Goal: Task Accomplishment & Management: Manage account settings

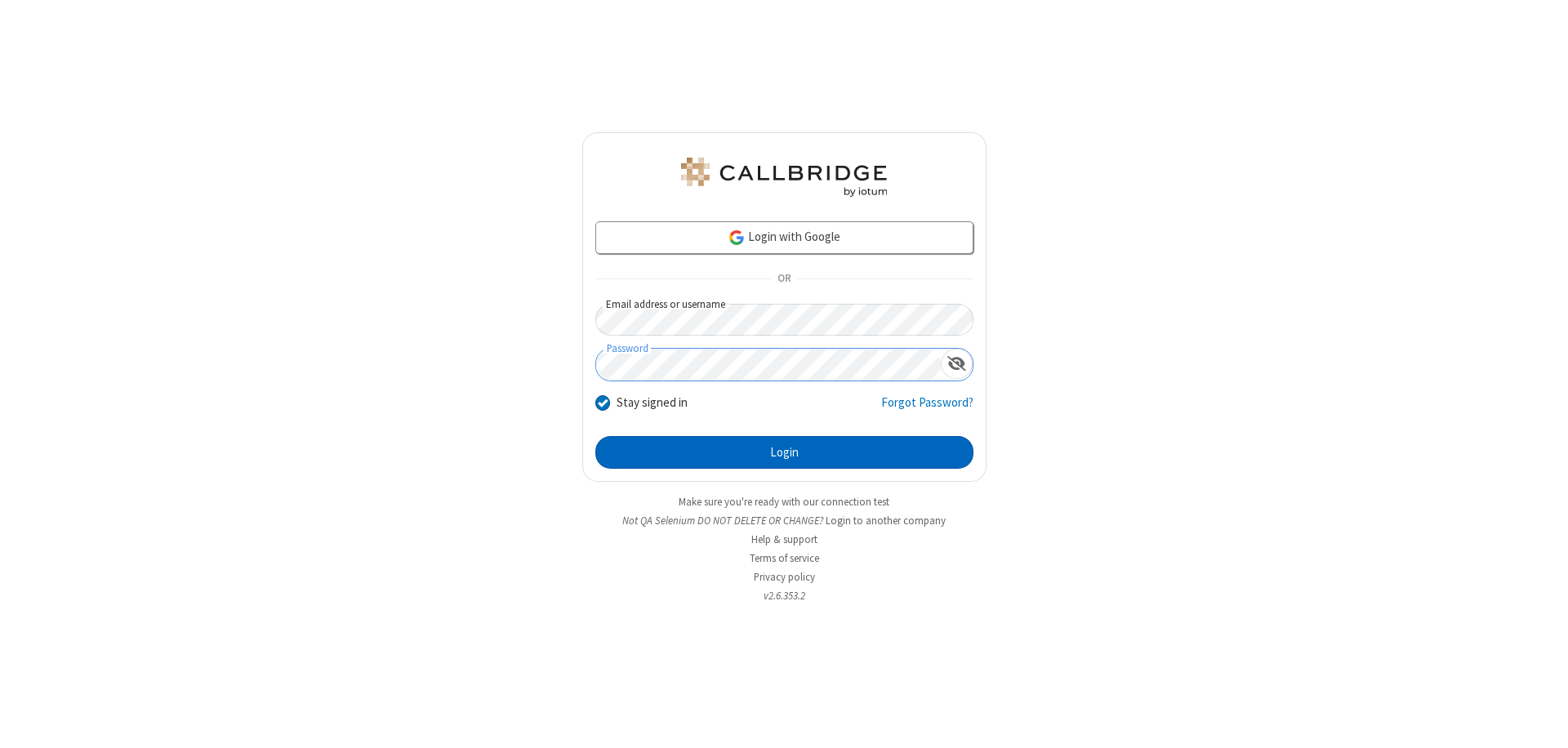
click at [784, 452] on button "Login" at bounding box center [784, 452] width 378 height 33
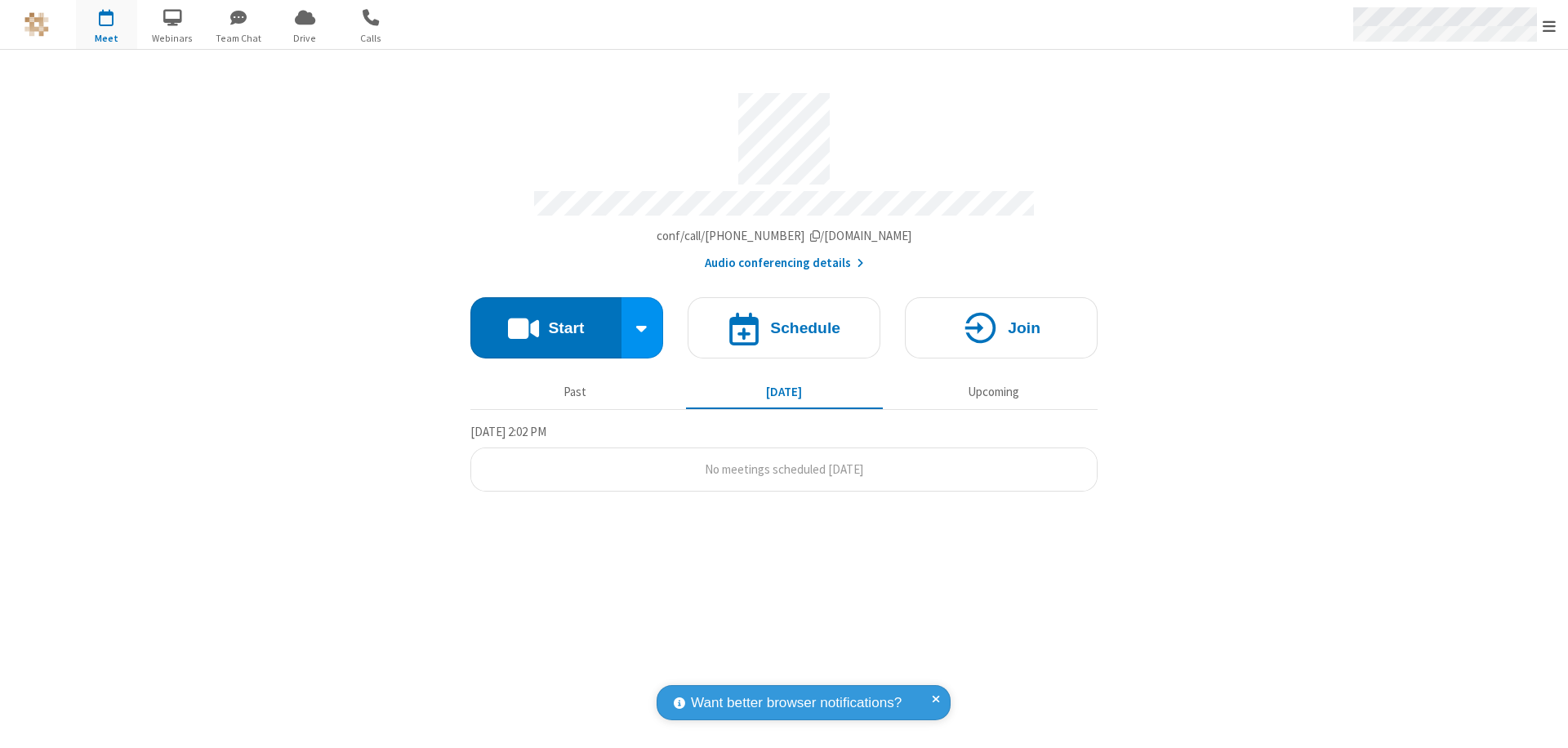
click at [1549, 25] on span "Open menu" at bounding box center [1549, 25] width 13 height 16
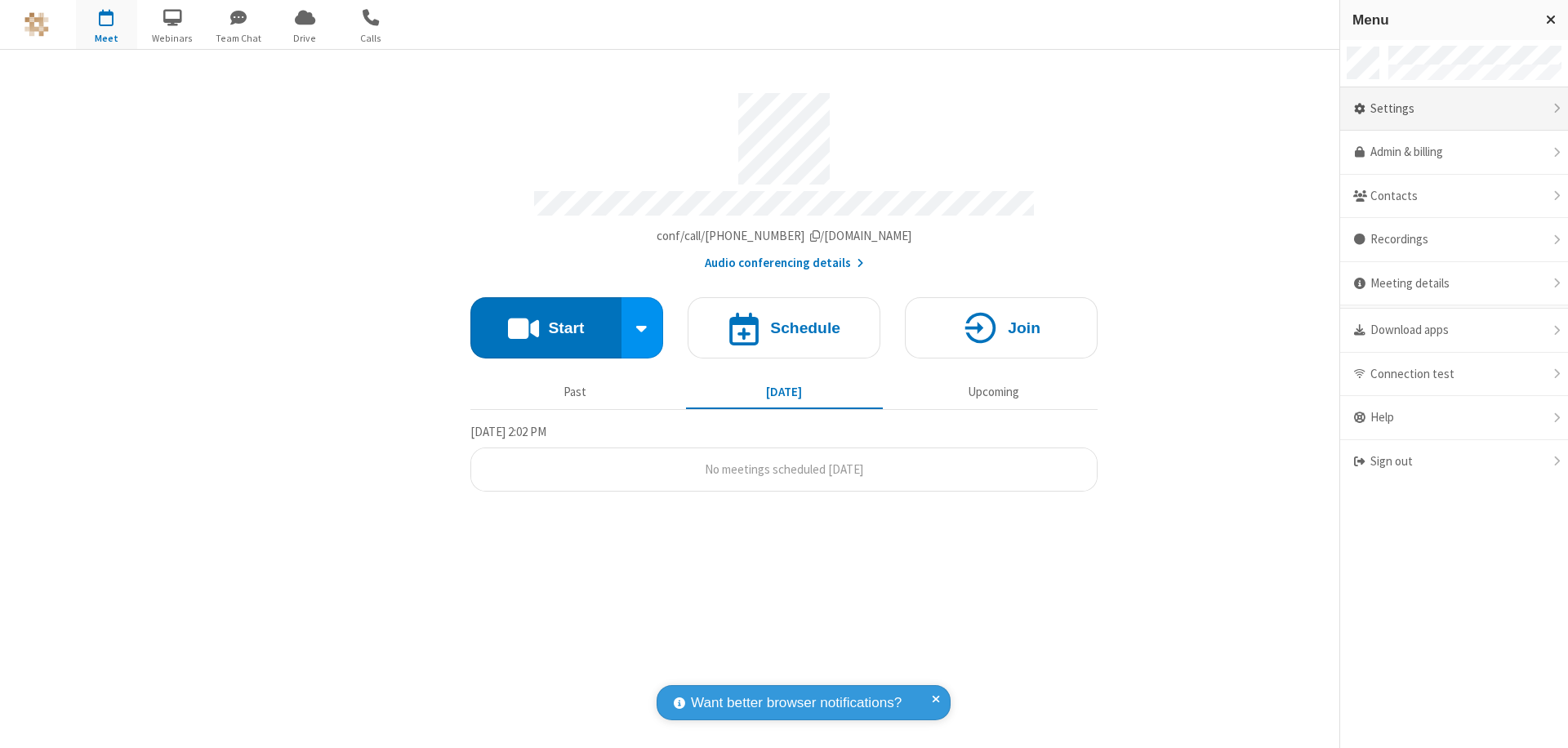
click at [1453, 108] on div "Settings" at bounding box center [1454, 109] width 228 height 44
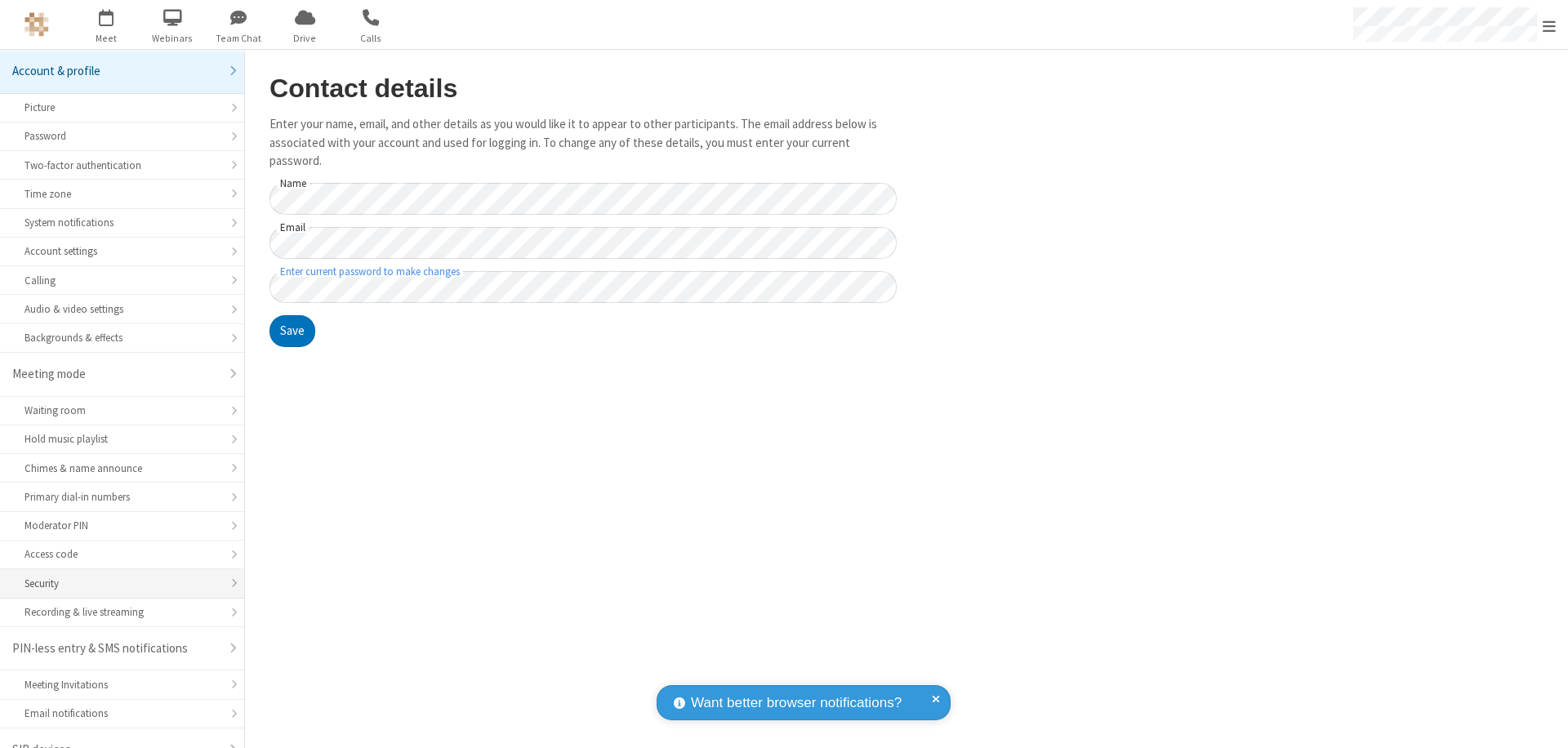
click at [116, 576] on div "Security" at bounding box center [122, 583] width 195 height 15
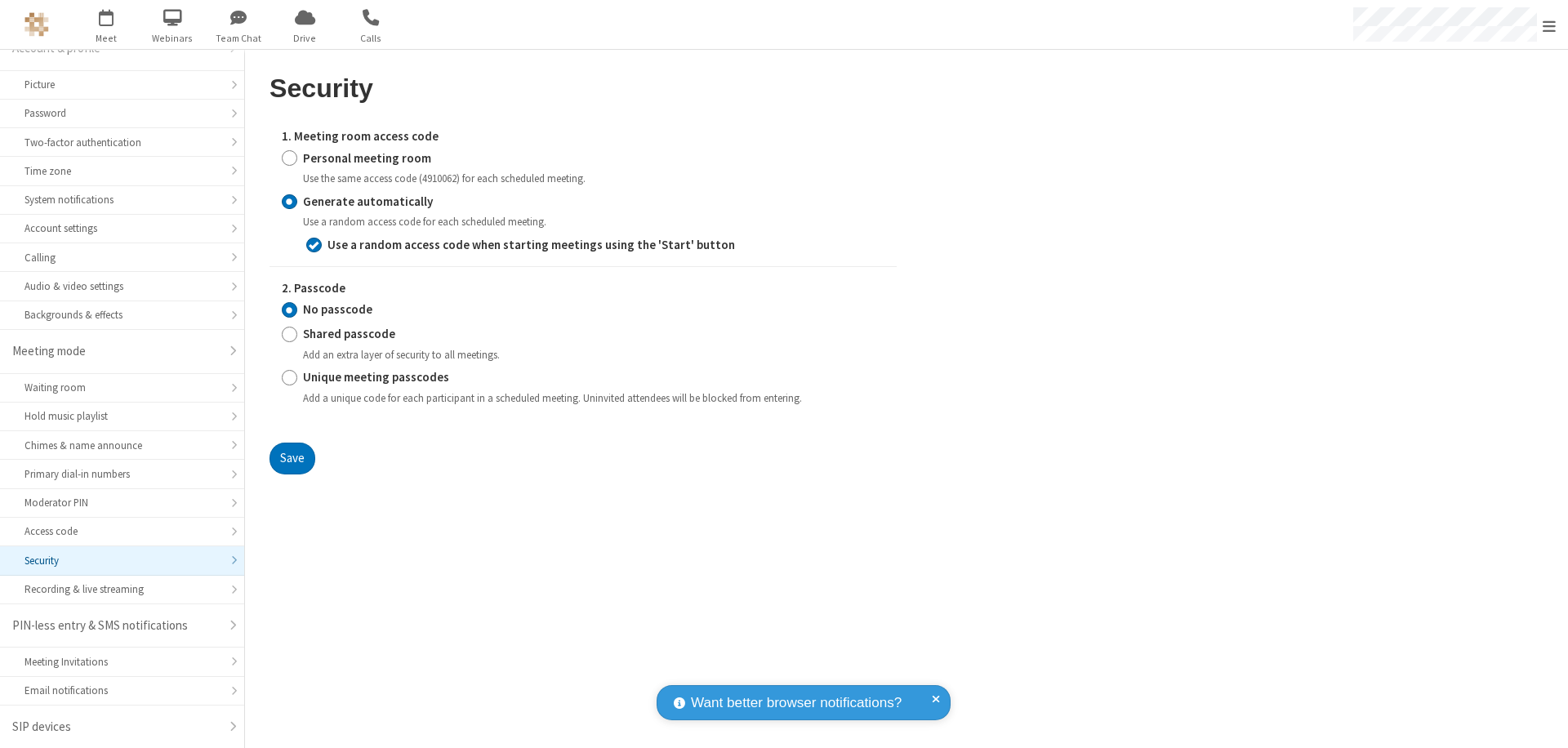
click at [289, 157] on input "Personal meeting room" at bounding box center [289, 158] width 15 height 17
radio input "true"
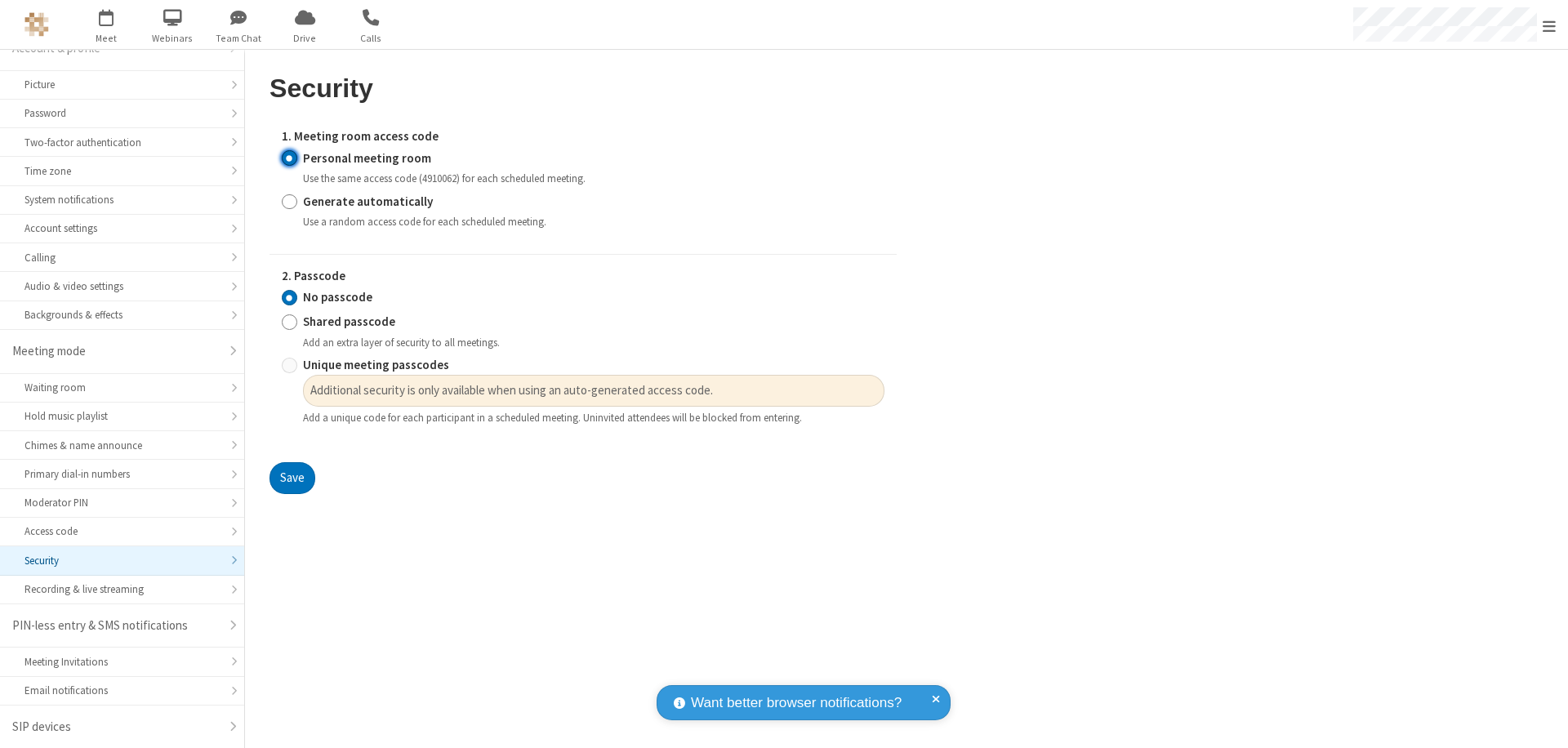
click at [291, 479] on button "Save" at bounding box center [292, 478] width 46 height 33
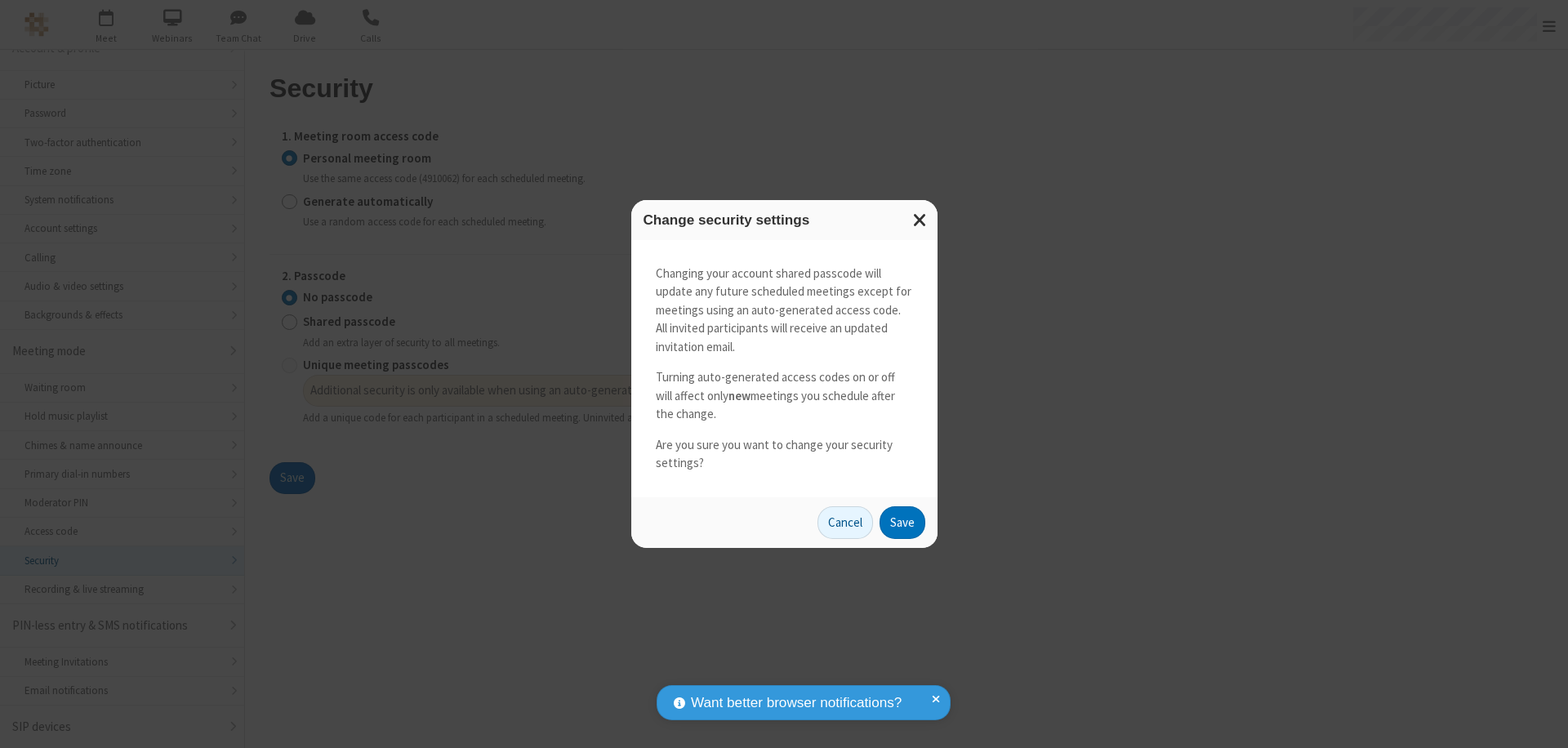
click at [902, 522] on button "Save" at bounding box center [902, 522] width 46 height 33
